Goal: Information Seeking & Learning: Understand process/instructions

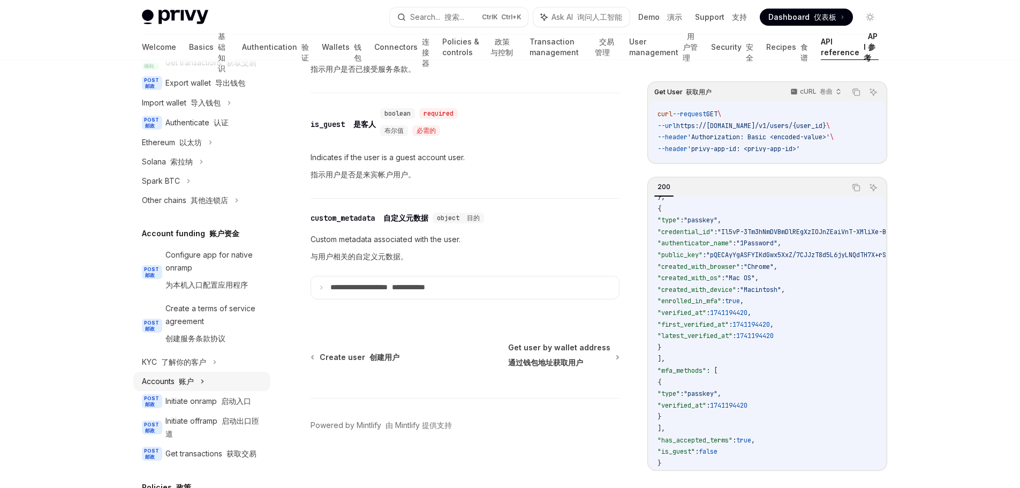
scroll to position [184, 0]
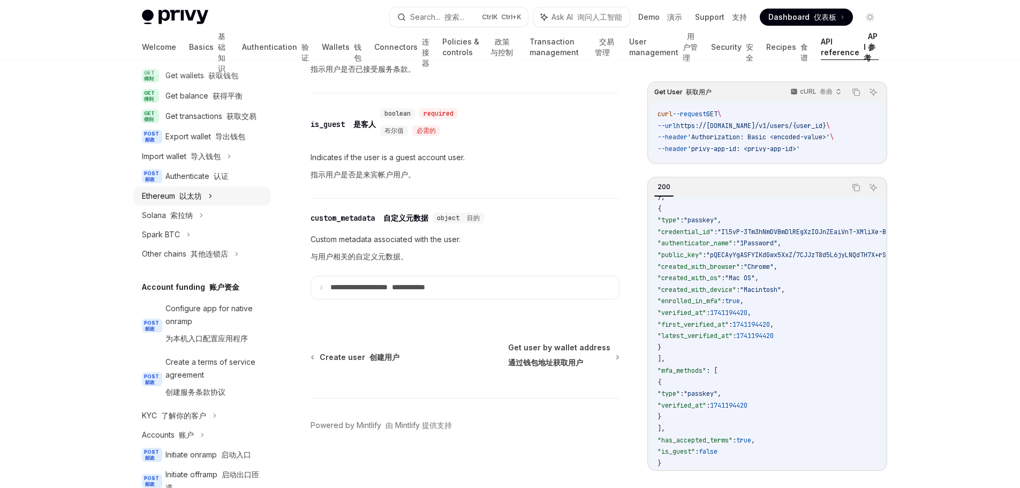
click at [196, 202] on div "Ethereum 以太坊" at bounding box center [172, 196] width 60 height 13
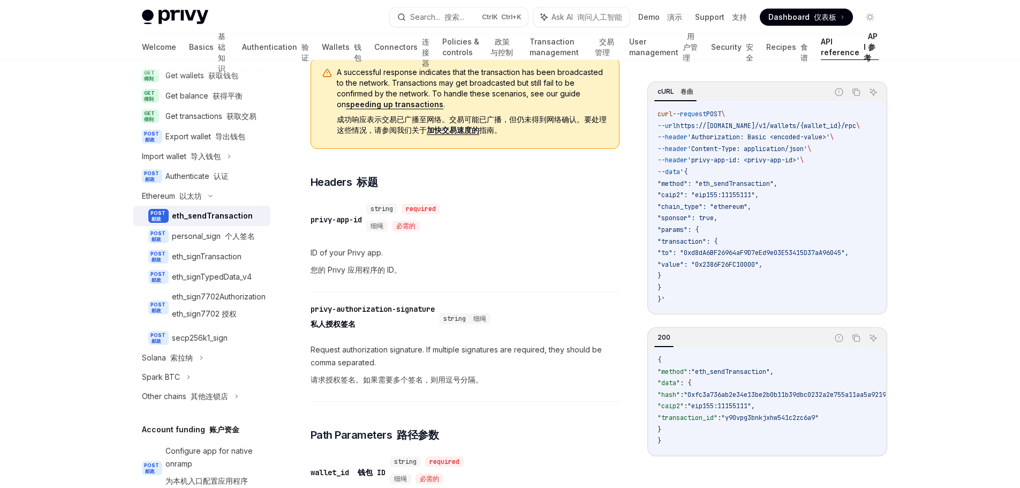
scroll to position [214, 0]
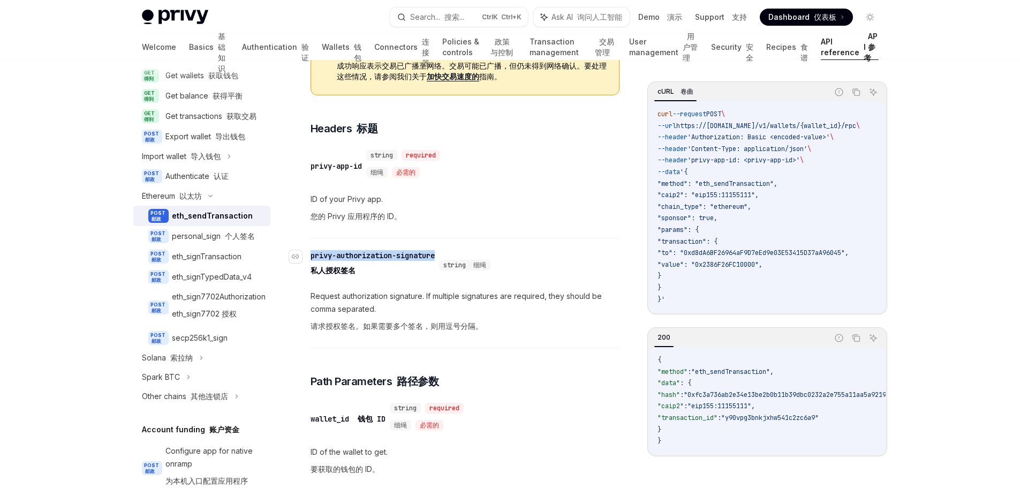
drag, startPoint x: 445, startPoint y: 253, endPoint x: 308, endPoint y: 257, distance: 137.1
click at [310, 257] on div "​ privy-authorization-signature 私人授权签名 string 细绳" at bounding box center [402, 265] width 184 height 30
copy div "​ privy-authorization-signature"
drag, startPoint x: 353, startPoint y: 325, endPoint x: 318, endPoint y: 325, distance: 35.3
click at [318, 325] on font "请求授权签名。如果需要多个签名，则用逗号分隔。" at bounding box center [396, 325] width 172 height 9
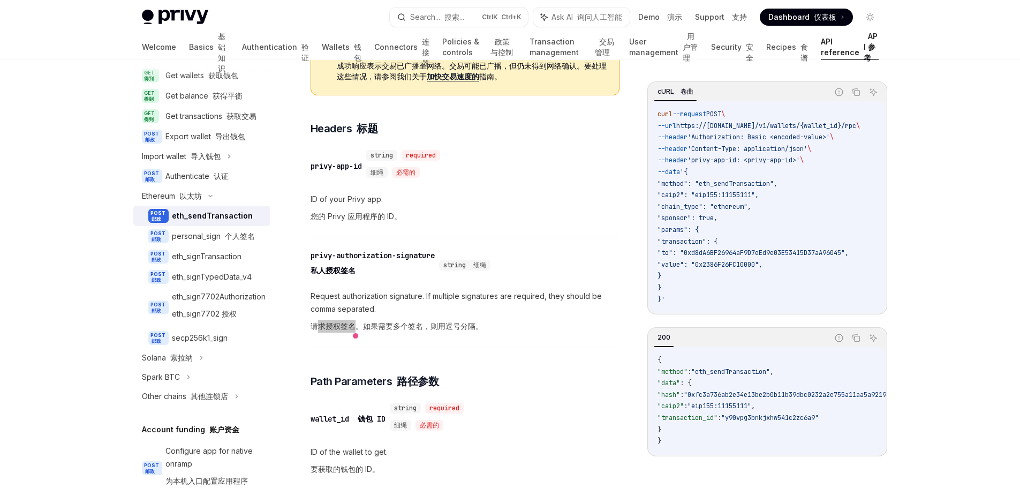
scroll to position [77, 0]
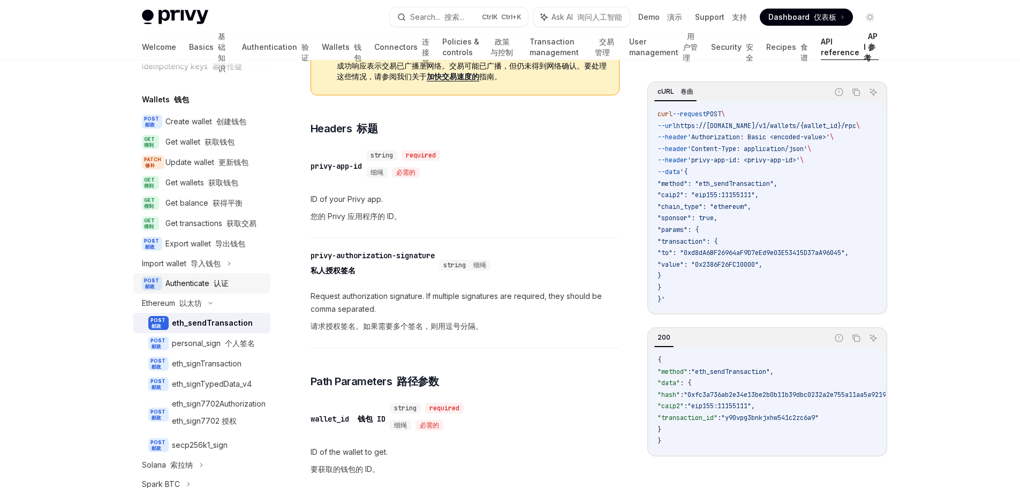
click at [213, 287] on font at bounding box center [211, 282] width 4 height 9
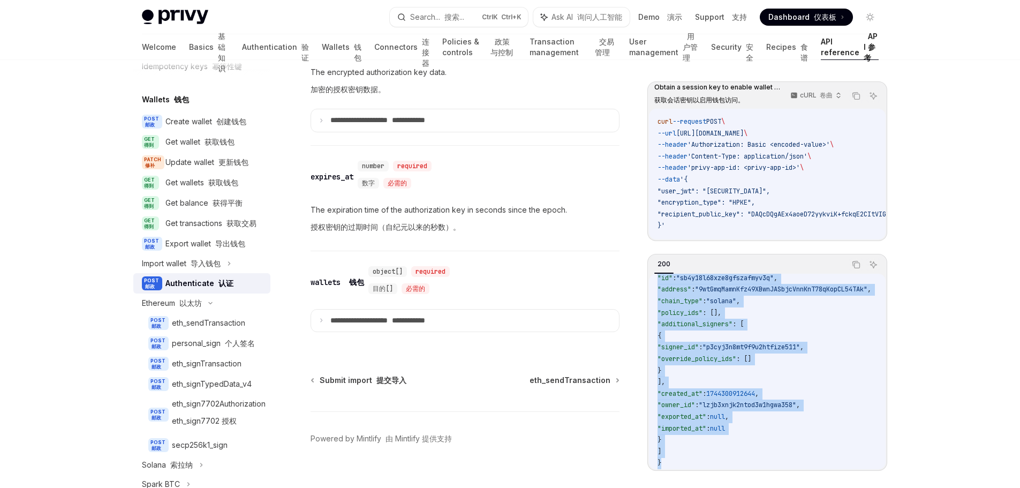
scroll to position [1415, 0]
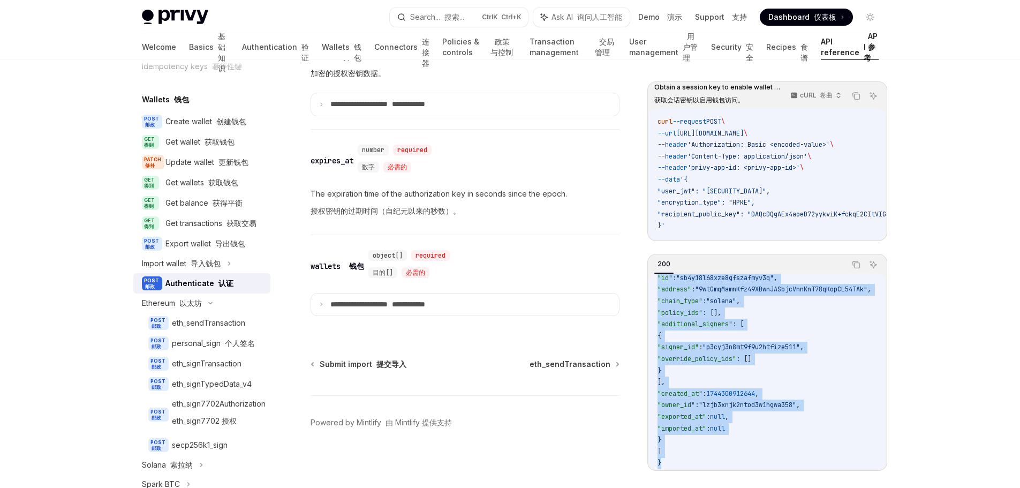
drag, startPoint x: 657, startPoint y: 288, endPoint x: 785, endPoint y: 445, distance: 202.4
click at [734, 480] on div "Obtain a session key to enable wallet access. 获取会话密钥以启用钱包访问。 cURL 卷曲 Copy 复制 As…" at bounding box center [767, 284] width 240 height 406
copy code "{ "encrypted_authorization_key" : { "encryption_type" : "HPKE" , "encapsulated_…"
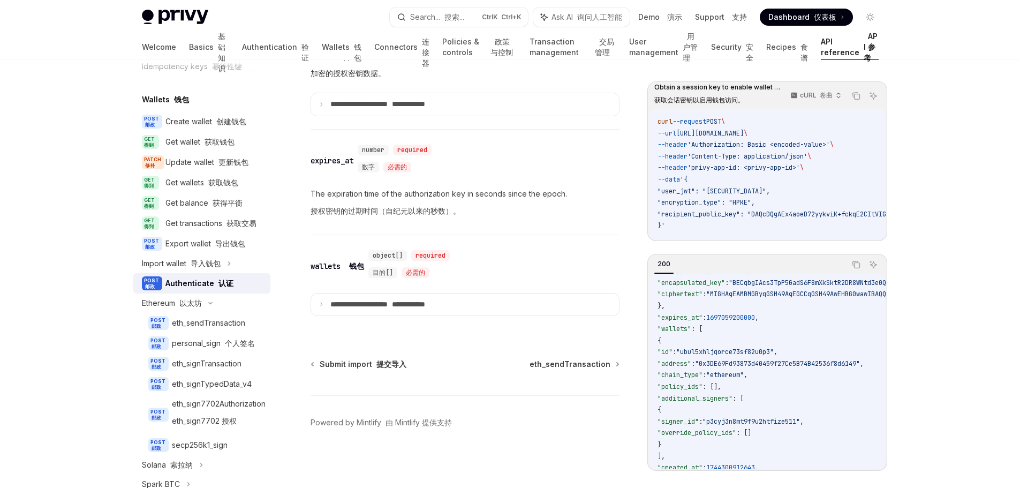
scroll to position [0, 0]
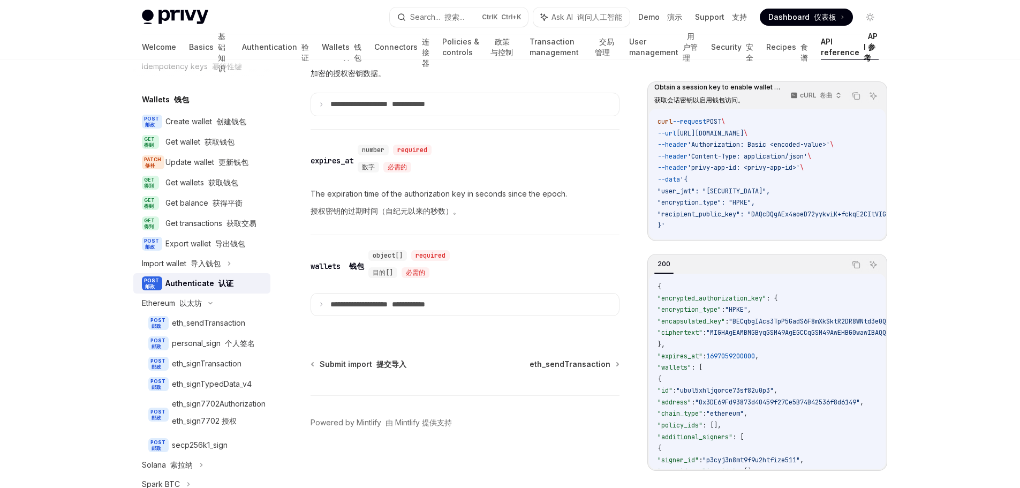
drag, startPoint x: 755, startPoint y: 327, endPoint x: 865, endPoint y: 330, distance: 110.3
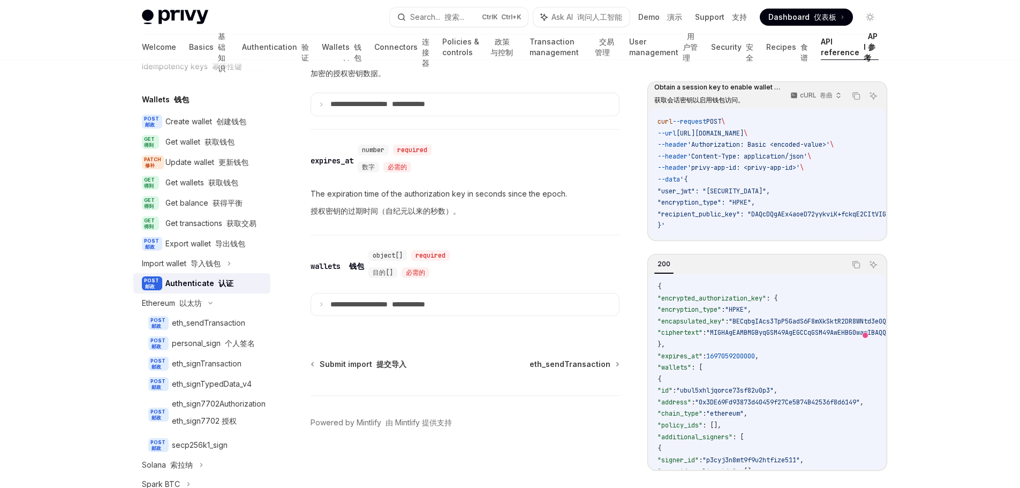
click at [855, 96] on icon "Copy the contents from the code block" at bounding box center [856, 96] width 9 height 9
drag, startPoint x: 704, startPoint y: 238, endPoint x: 808, endPoint y: 255, distance: 104.6
click at [808, 255] on div "Obtain a session key to enable wallet access. 获取会话密钥以启用钱包访问。 cURL 卷曲 Copy 复制 As…" at bounding box center [767, 275] width 240 height 389
click at [740, 140] on code "curl --request POST \ --url [URL][DOMAIN_NAME] \ --header 'Authorization: Basic…" at bounding box center [851, 174] width 389 height 116
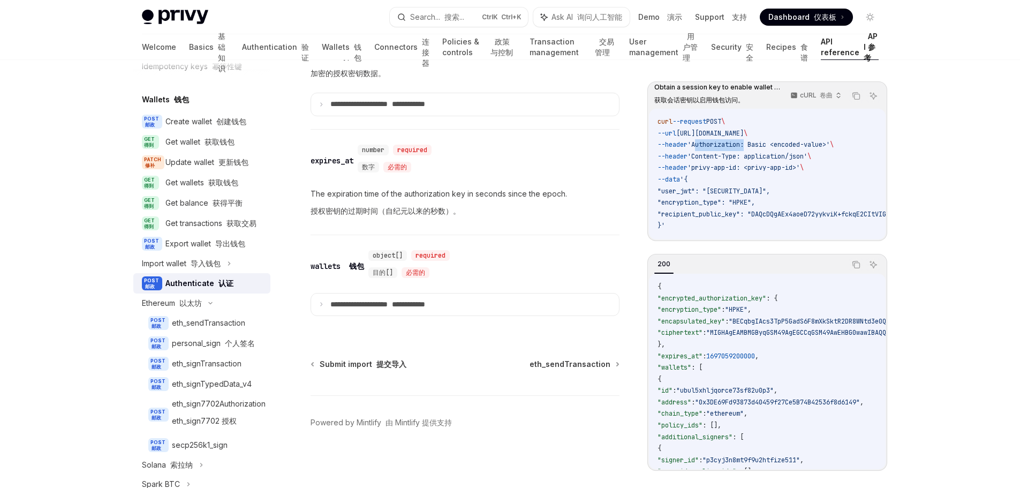
click at [740, 140] on code "curl --request POST \ --url [URL][DOMAIN_NAME] \ --header 'Authorization: Basic…" at bounding box center [851, 174] width 389 height 116
copy span "Authorization"
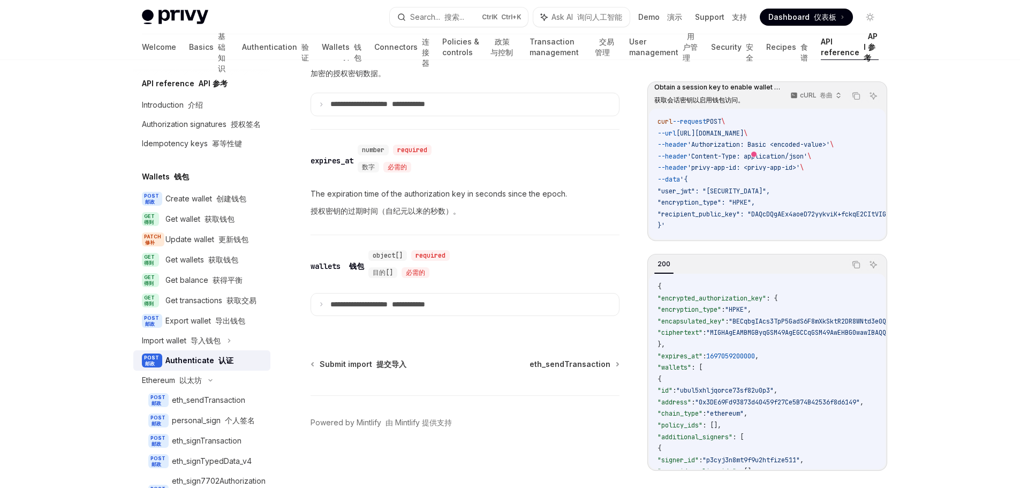
click at [695, 218] on code "curl --request POST \ --url [URL][DOMAIN_NAME] \ --header 'Authorization: Basic…" at bounding box center [851, 174] width 389 height 116
copy span "recipient_public_key"
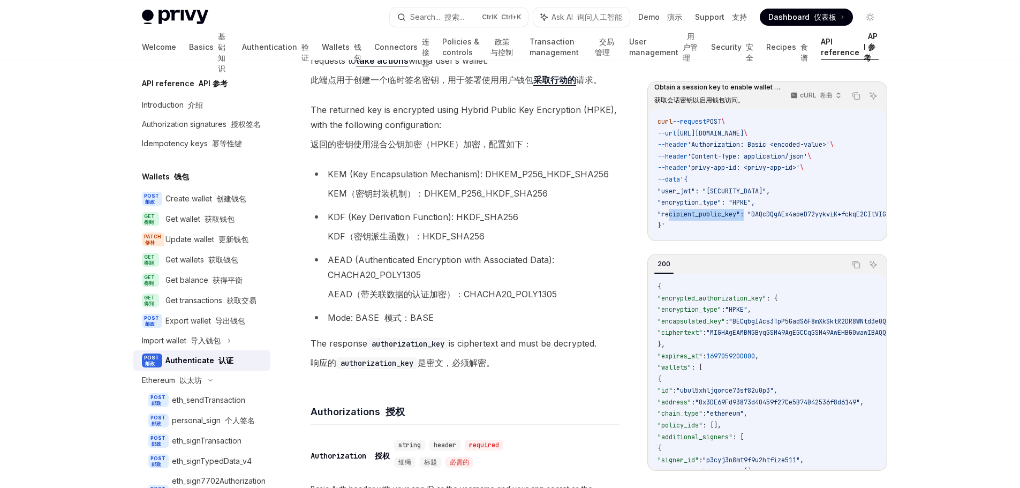
scroll to position [184, 0]
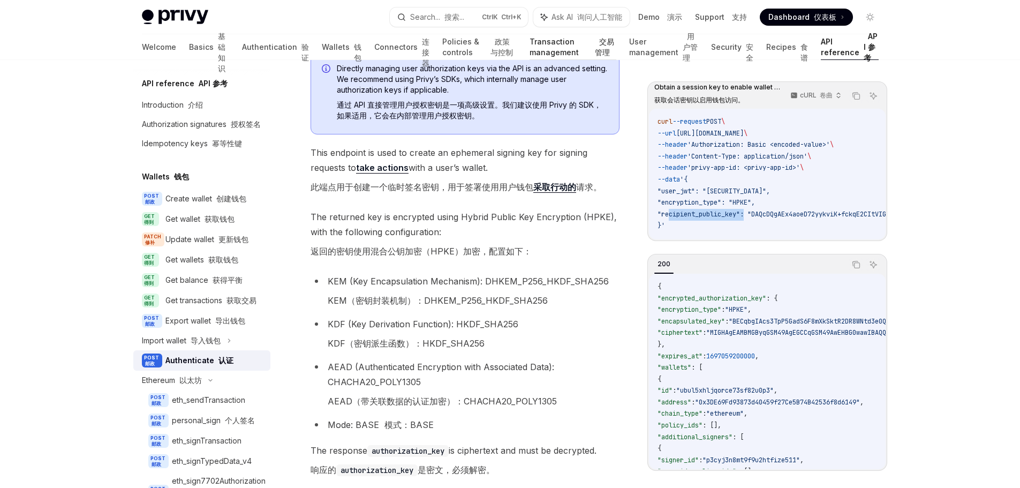
click at [529, 46] on link "Transaction management 交易管理" at bounding box center [572, 47] width 87 height 26
type textarea "*"
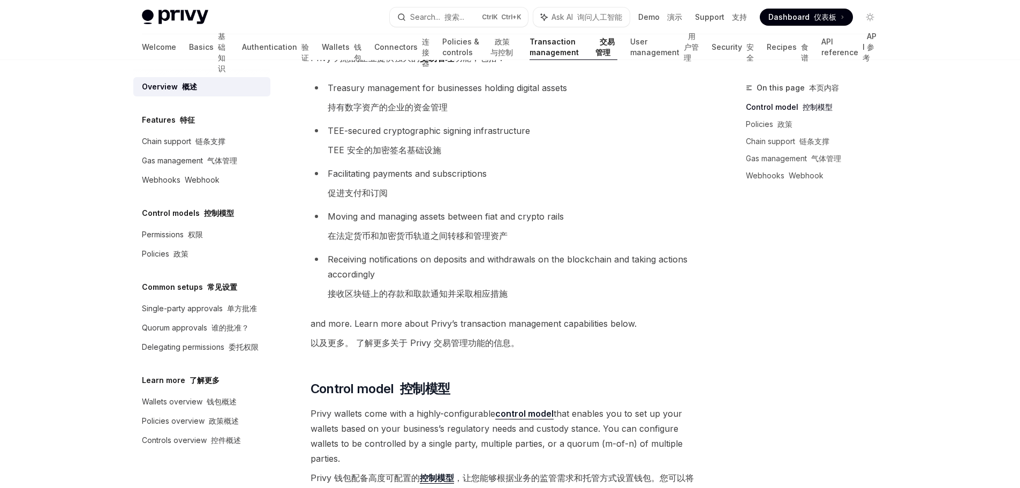
scroll to position [214, 0]
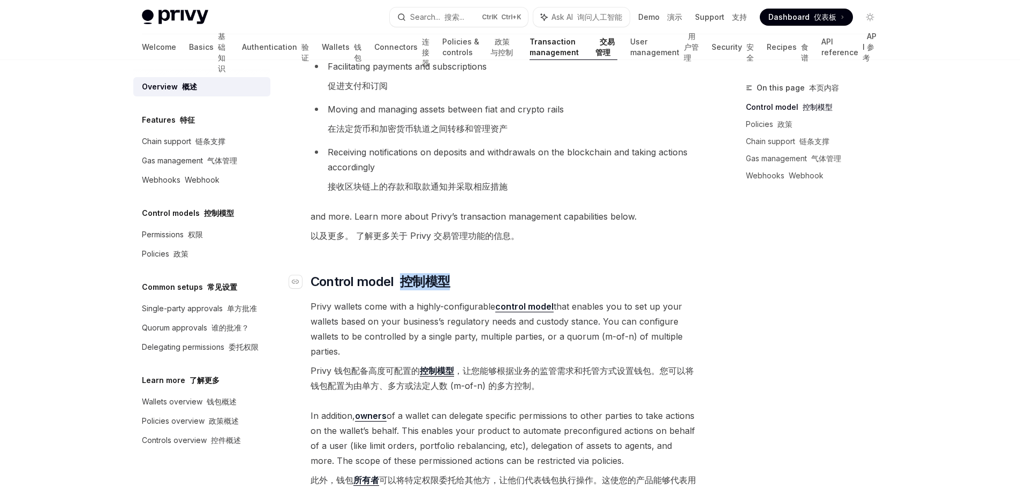
drag, startPoint x: 457, startPoint y: 279, endPoint x: 403, endPoint y: 283, distance: 54.2
click at [403, 283] on h2 "​ Control model 控制模型" at bounding box center [503, 281] width 386 height 17
click at [486, 283] on h2 "​ Control model 控制模型" at bounding box center [503, 281] width 386 height 17
click at [684, 328] on span "Privy wallets come with a highly-configurable control model that enables you to…" at bounding box center [503, 348] width 386 height 98
click at [609, 281] on h2 "​ Control model 控制模型" at bounding box center [503, 281] width 386 height 17
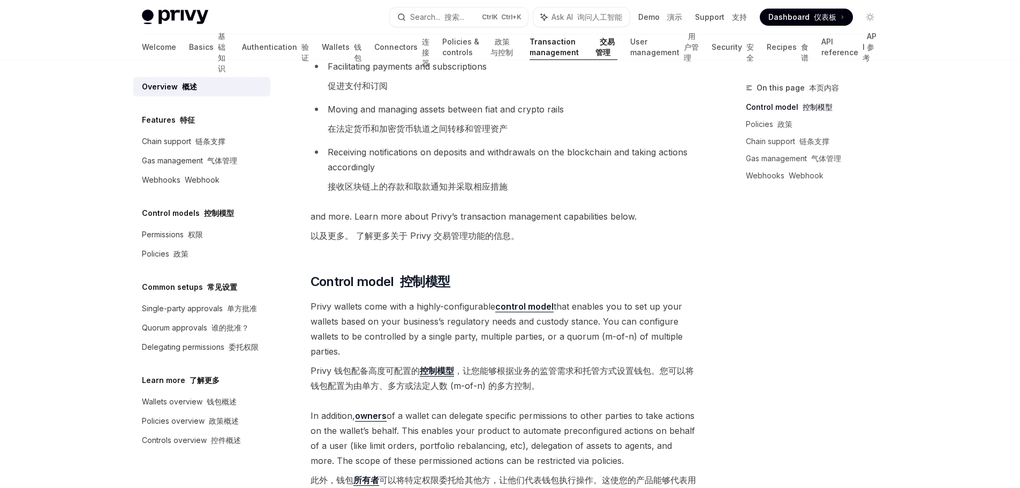
click at [815, 317] on div "On this page 本页内容 Control model 控制模型 Policies 政策 Chain support 链条支撑 Gas managem…" at bounding box center [805, 284] width 163 height 406
drag, startPoint x: 528, startPoint y: 373, endPoint x: 595, endPoint y: 369, distance: 67.0
click at [595, 369] on font "Privy 钱包配备高度可配置的 控制模型 ，让您能够根据业务的监管需求和托管方式设置钱包。您可以将钱包配置为由单方、多方或法定人数 (m-of-n) 的多方…" at bounding box center [501, 378] width 383 height 26
click at [615, 381] on font "Privy 钱包配备高度可配置的 控制模型 ，让您能够根据业务的监管需求和托管方式设置钱包。您可以将钱包配置为由单方、多方或法定人数 (m-of-n) 的多方…" at bounding box center [503, 378] width 386 height 30
drag, startPoint x: 613, startPoint y: 366, endPoint x: 652, endPoint y: 362, distance: 38.7
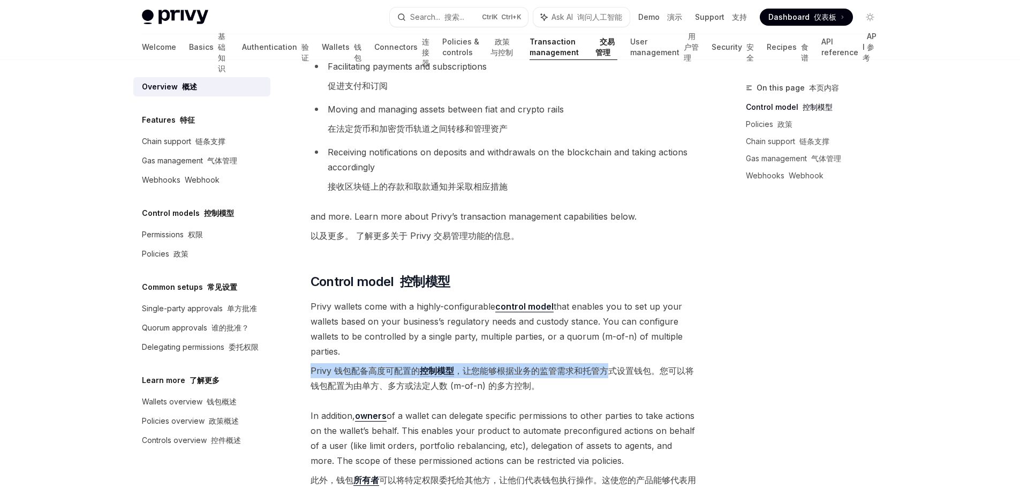
click at [652, 362] on span "Privy wallets come with a highly-configurable control model that enables you to…" at bounding box center [503, 348] width 386 height 98
click at [519, 397] on span "Privy wallets come with a highly-configurable control model that enables you to…" at bounding box center [503, 348] width 386 height 98
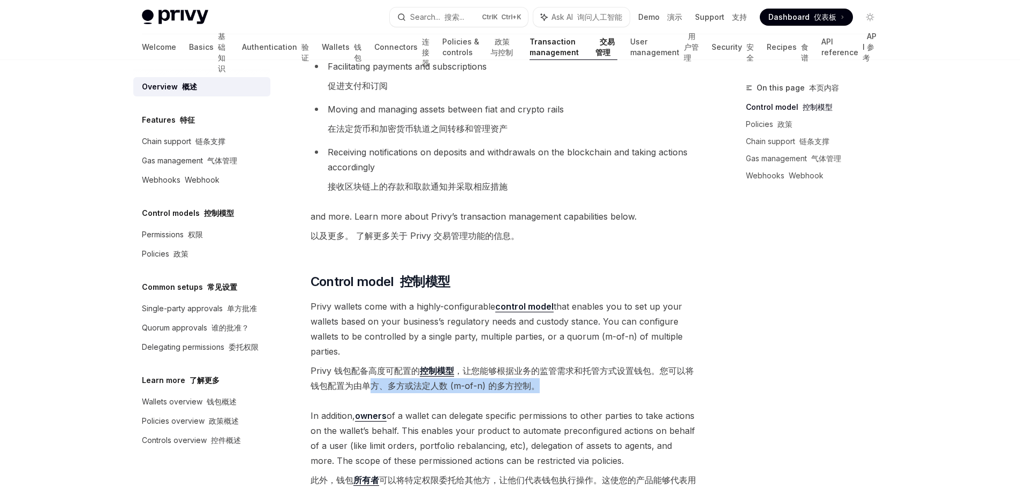
drag, startPoint x: 548, startPoint y: 384, endPoint x: 372, endPoint y: 390, distance: 176.8
click at [372, 390] on font "Privy 钱包配备高度可配置的 控制模型 ，让您能够根据业务的监管需求和托管方式设置钱包。您可以将钱包配置为由单方、多方或法定人数 (m-of-n) 的多方…" at bounding box center [503, 378] width 386 height 30
click at [544, 389] on font "Privy 钱包配备高度可配置的 控制模型 ，让您能够根据业务的监管需求和托管方式设置钱包。您可以将钱包配置为由单方、多方或法定人数 (m-of-n) 的多方…" at bounding box center [503, 378] width 386 height 30
